Goal: Task Accomplishment & Management: Manage account settings

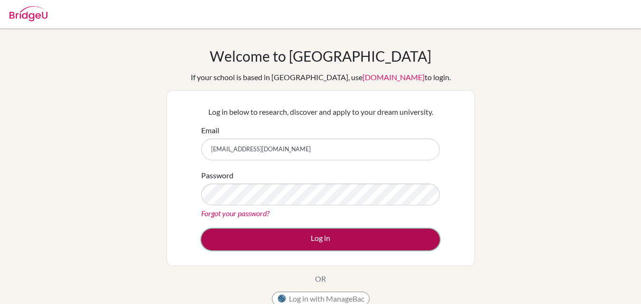
click at [321, 237] on button "Log in" at bounding box center [320, 240] width 239 height 22
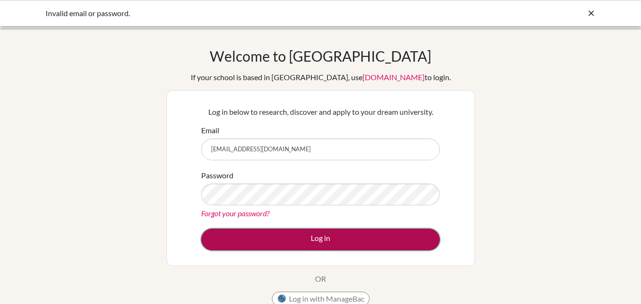
click at [319, 239] on button "Log in" at bounding box center [320, 240] width 239 height 22
